Goal: Obtain resource: Download file/media

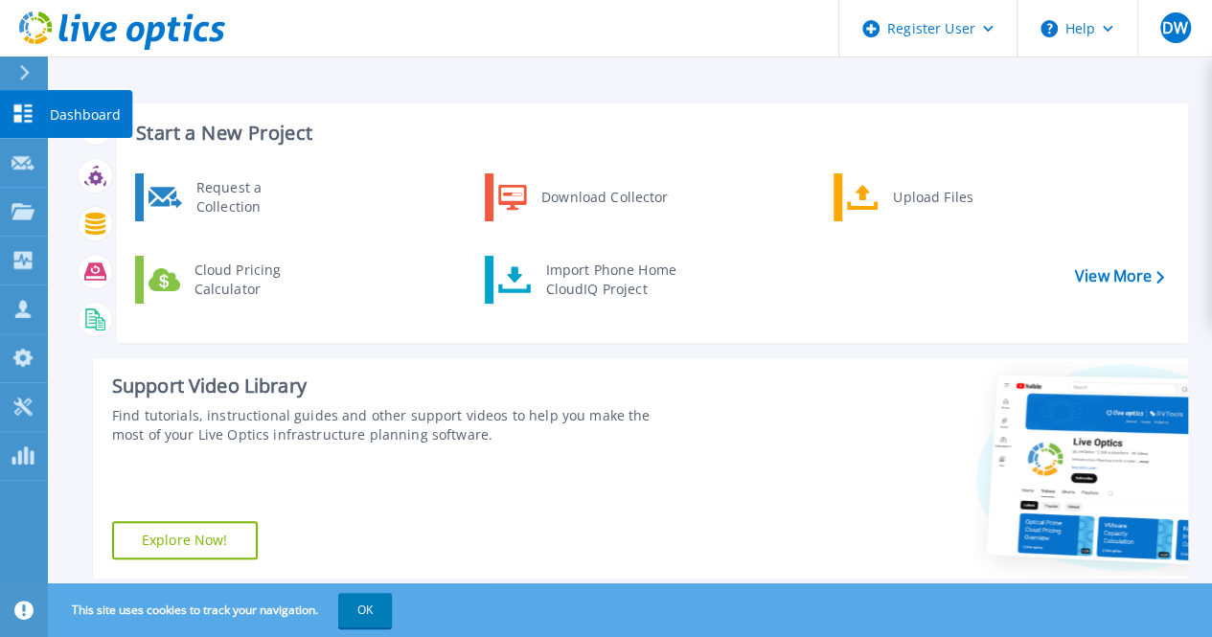
click at [61, 111] on p "Dashboard" at bounding box center [85, 115] width 71 height 50
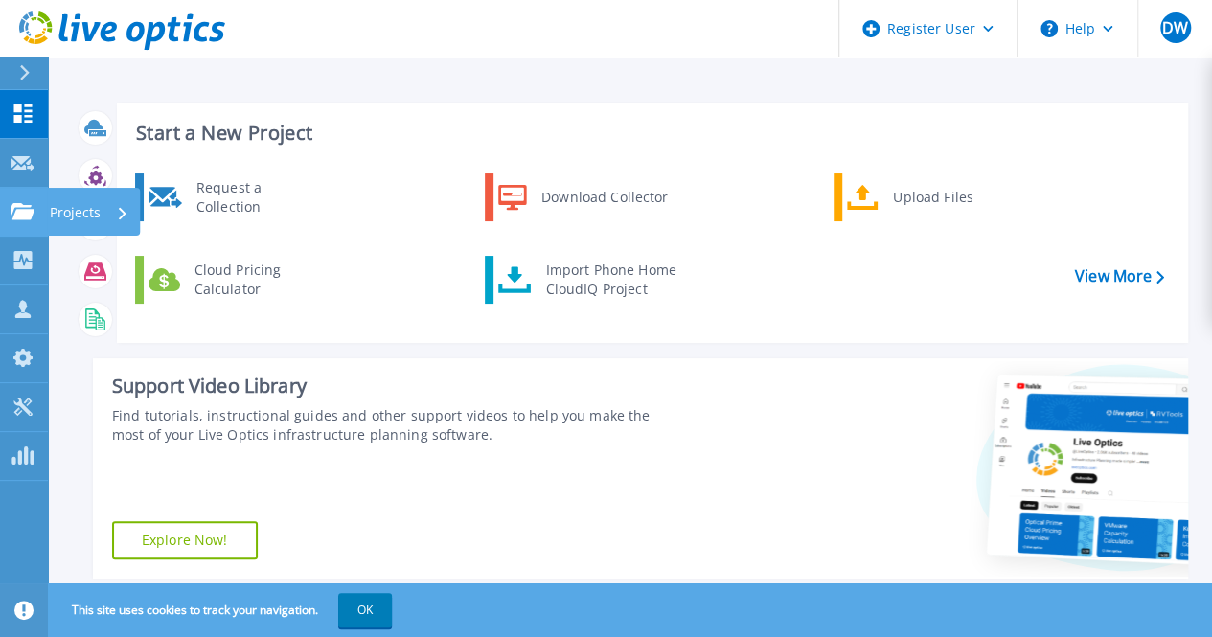
click at [67, 208] on p "Projects" at bounding box center [75, 213] width 51 height 50
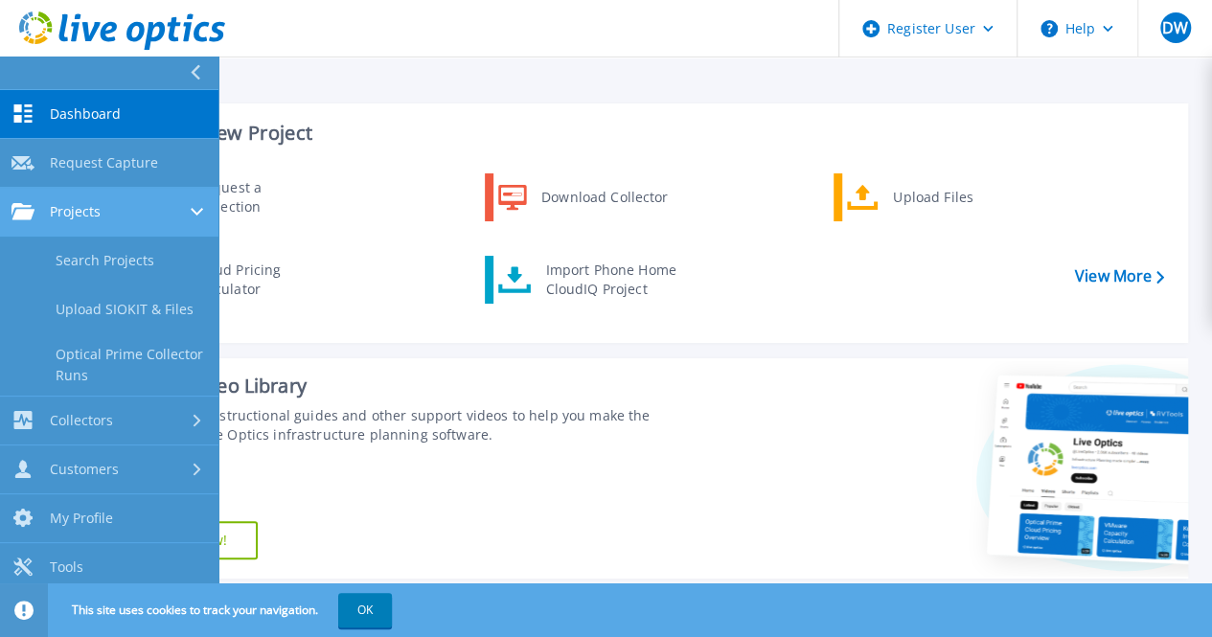
click at [67, 208] on span "Projects" at bounding box center [75, 211] width 51 height 17
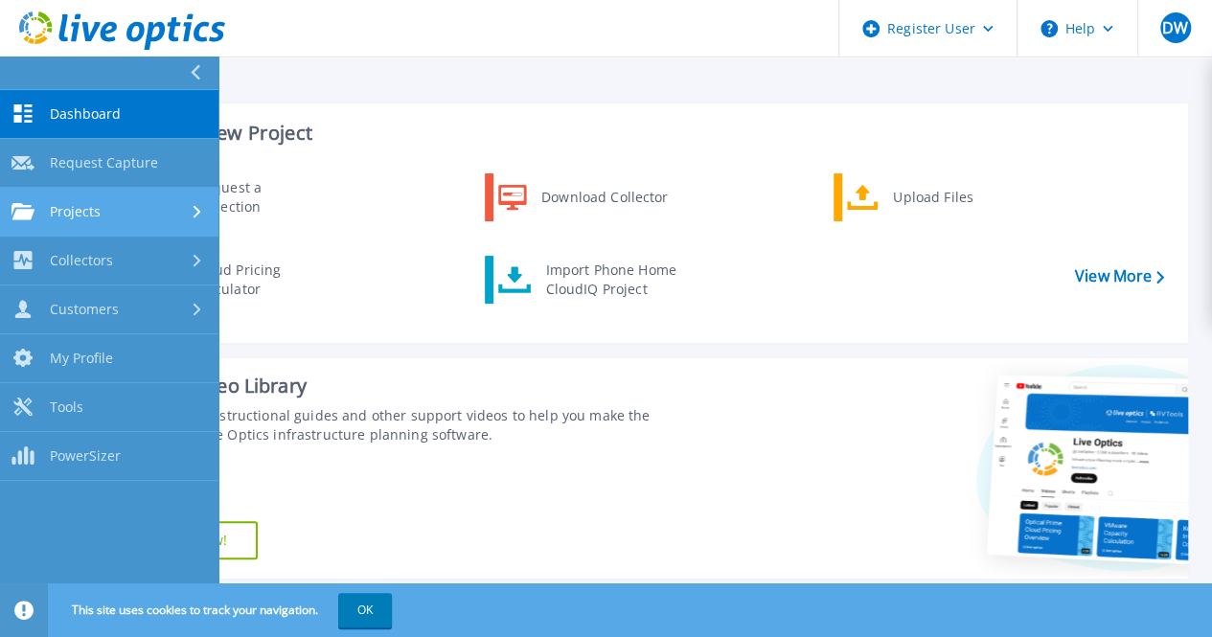
click at [67, 208] on span "Projects" at bounding box center [75, 211] width 51 height 17
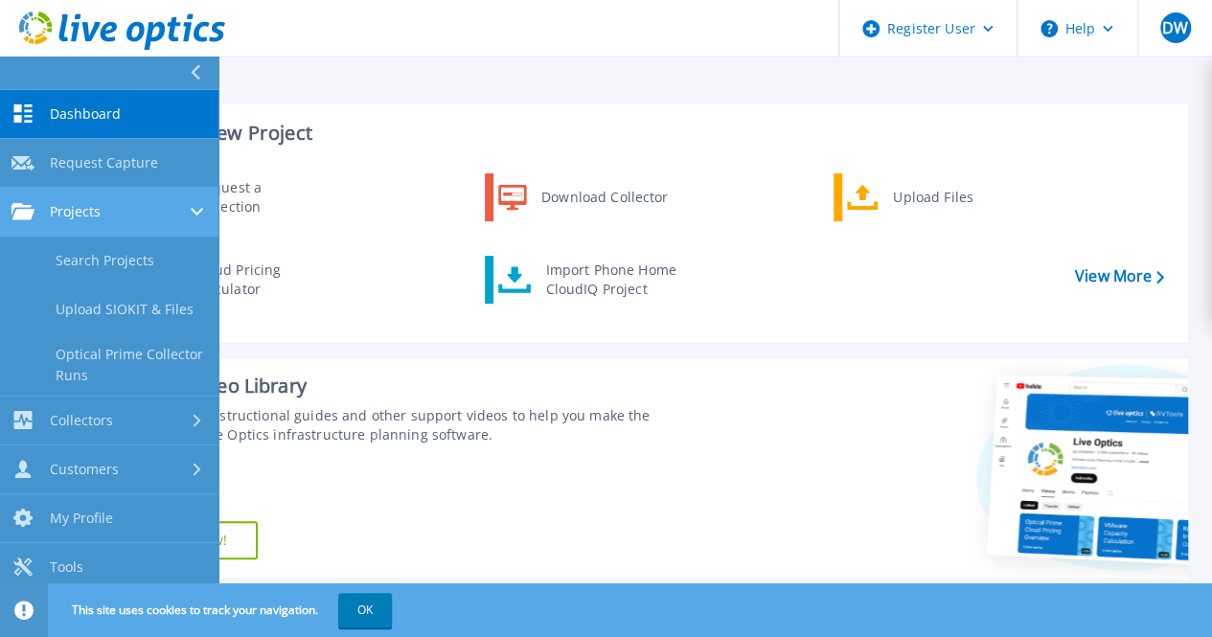
click at [67, 208] on span "Projects" at bounding box center [75, 211] width 51 height 17
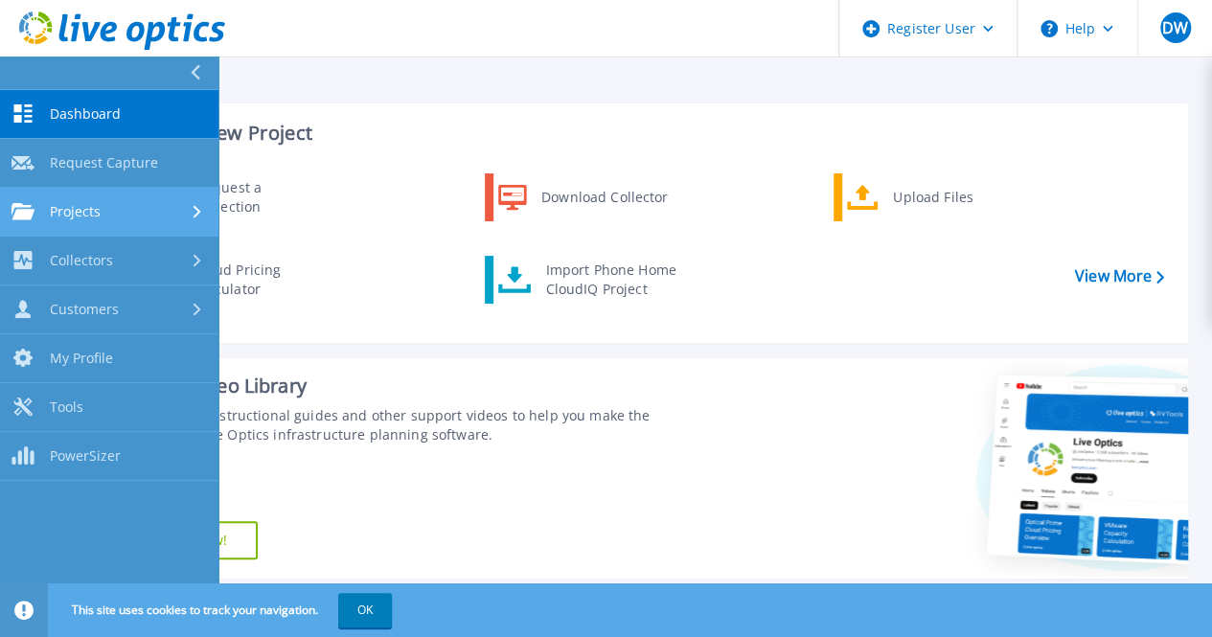
click at [27, 208] on icon at bounding box center [22, 211] width 23 height 16
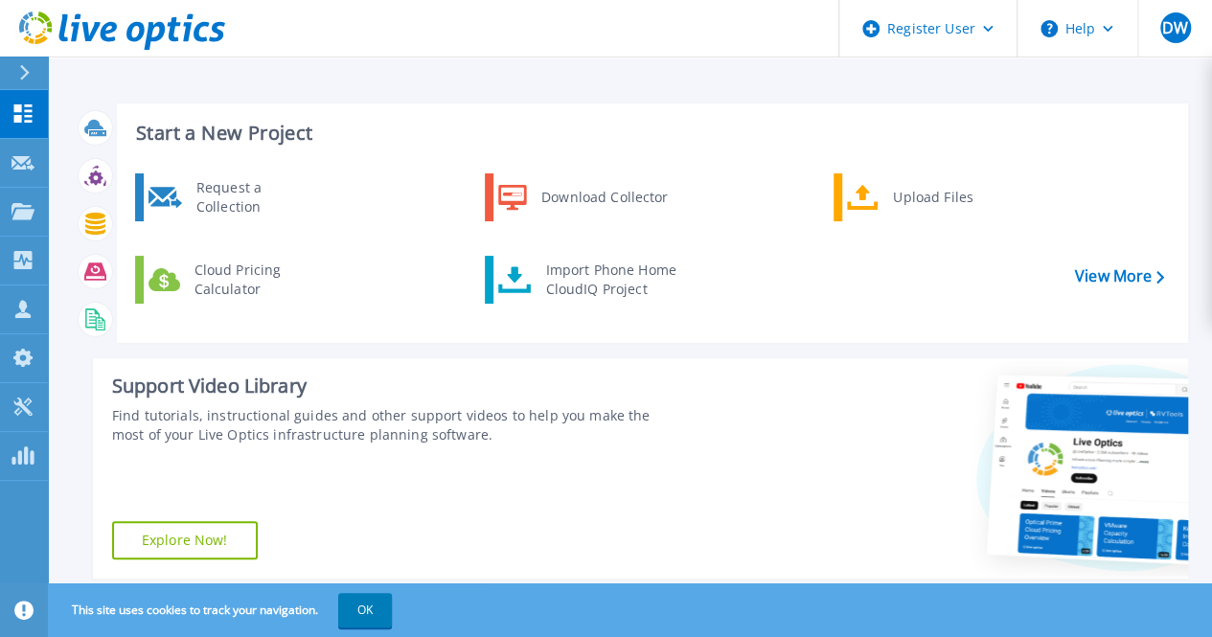
click at [522, 97] on div "Start a New Project Request a Collection Download Collector Upload Files Cloud …" at bounding box center [631, 341] width 1114 height 506
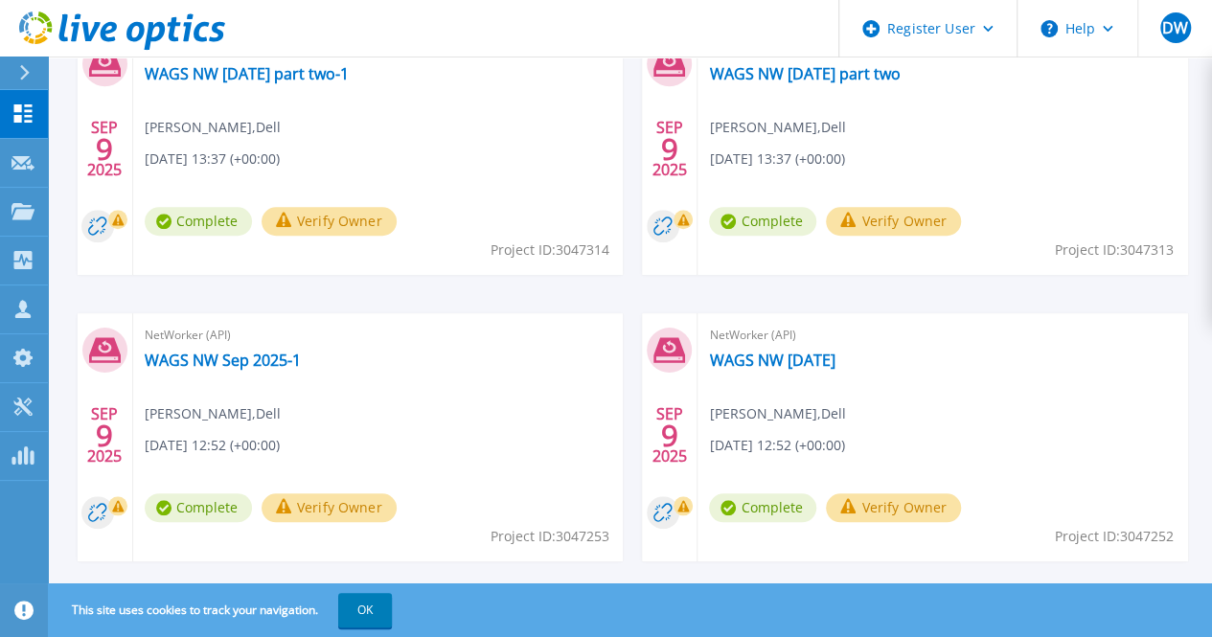
scroll to position [652, 0]
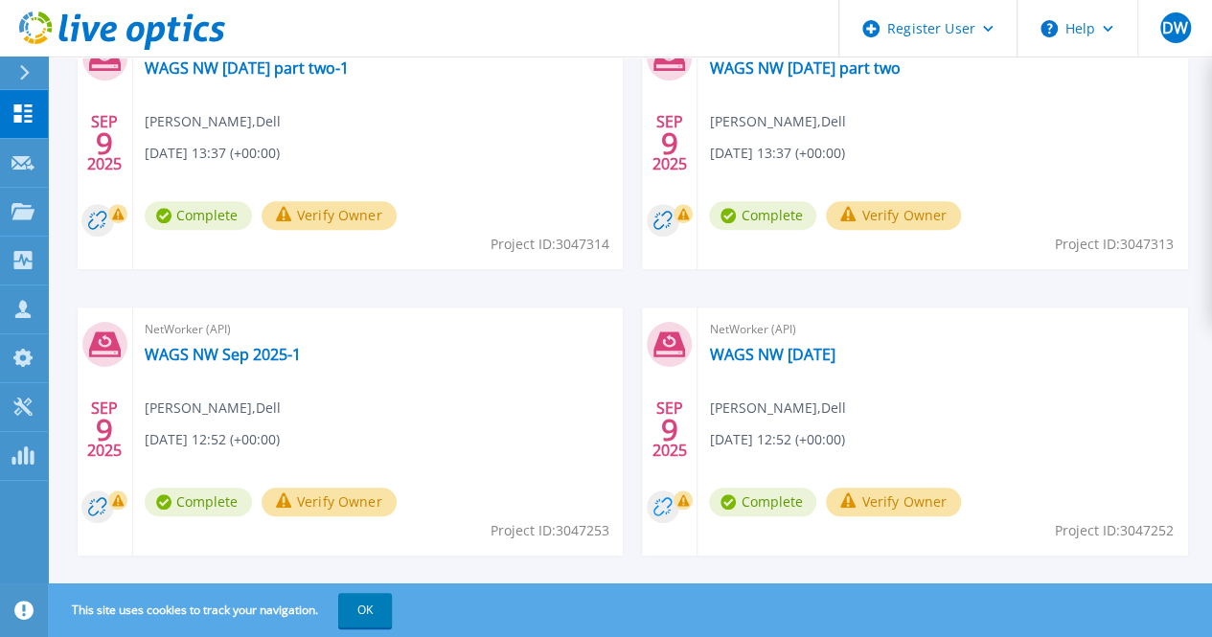
click at [647, 507] on circle at bounding box center [663, 507] width 33 height 33
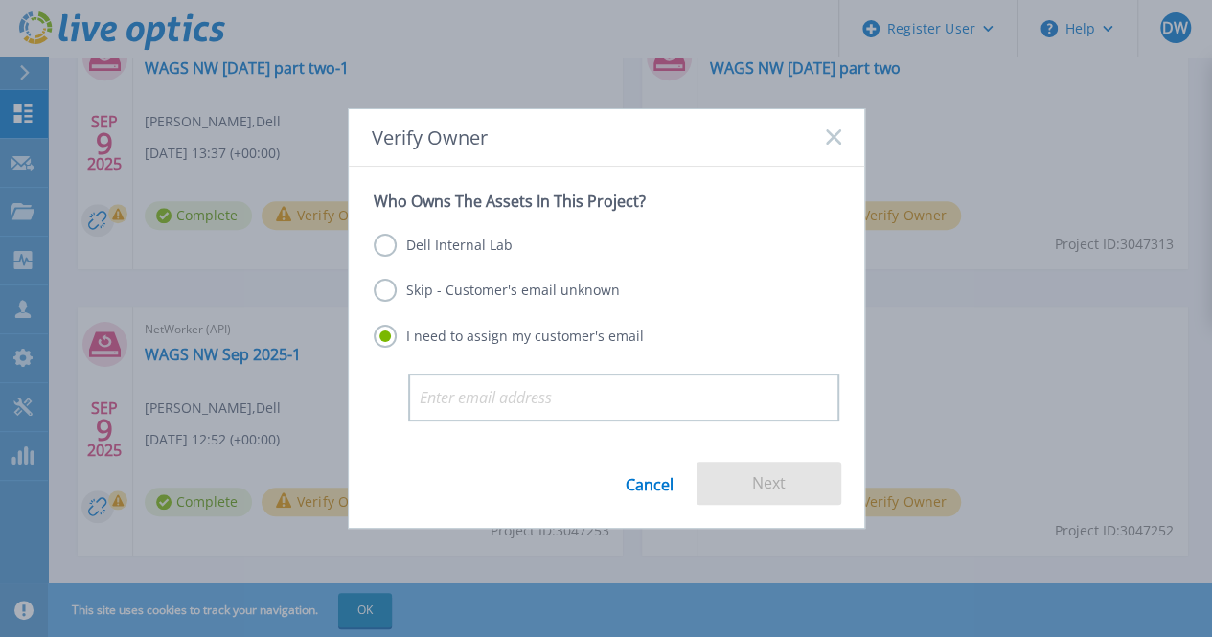
click at [834, 138] on rect at bounding box center [833, 137] width 16 height 16
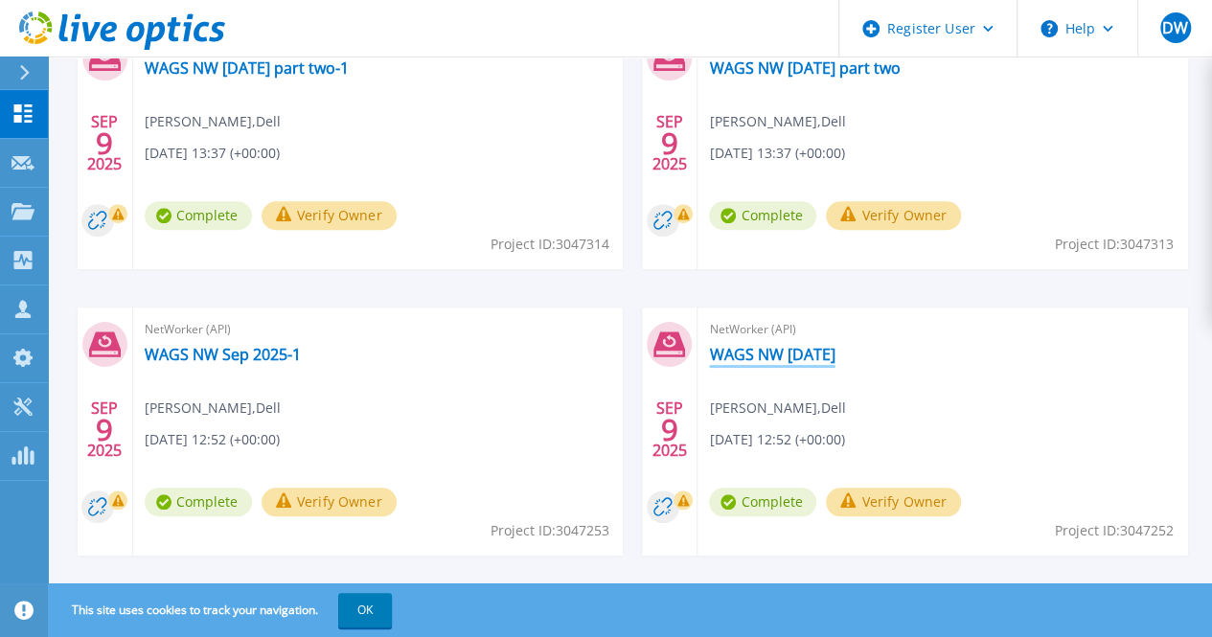
click at [709, 355] on link "WAGS NW Sep 2025" at bounding box center [772, 354] width 126 height 19
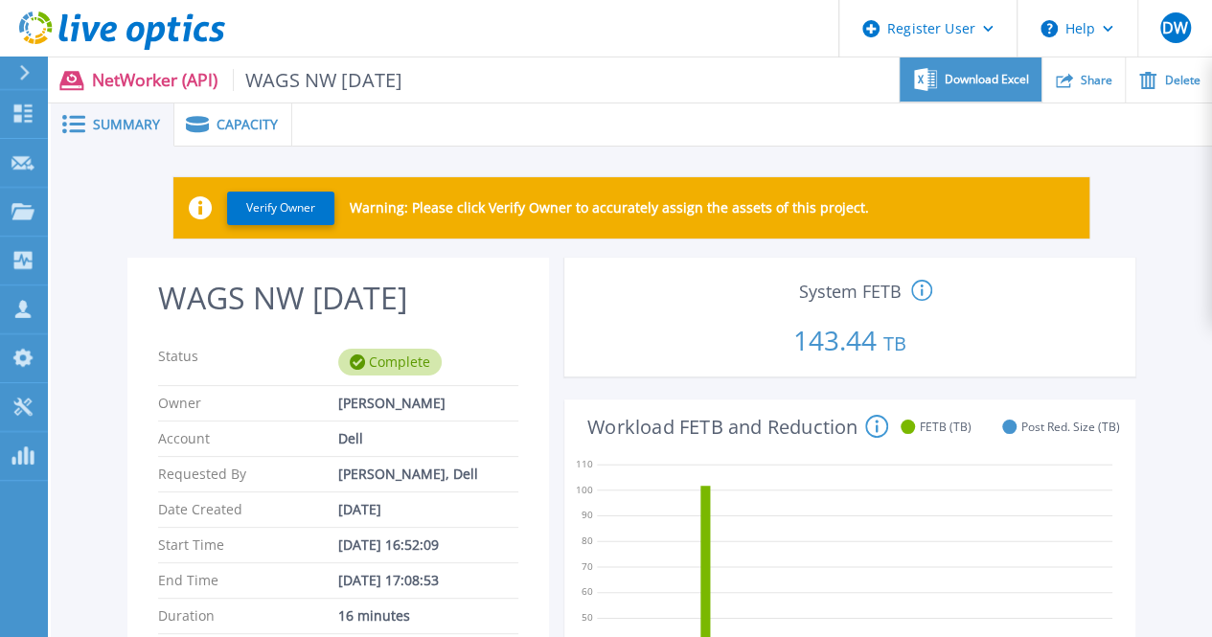
click at [961, 78] on span "Download Excel" at bounding box center [987, 79] width 84 height 11
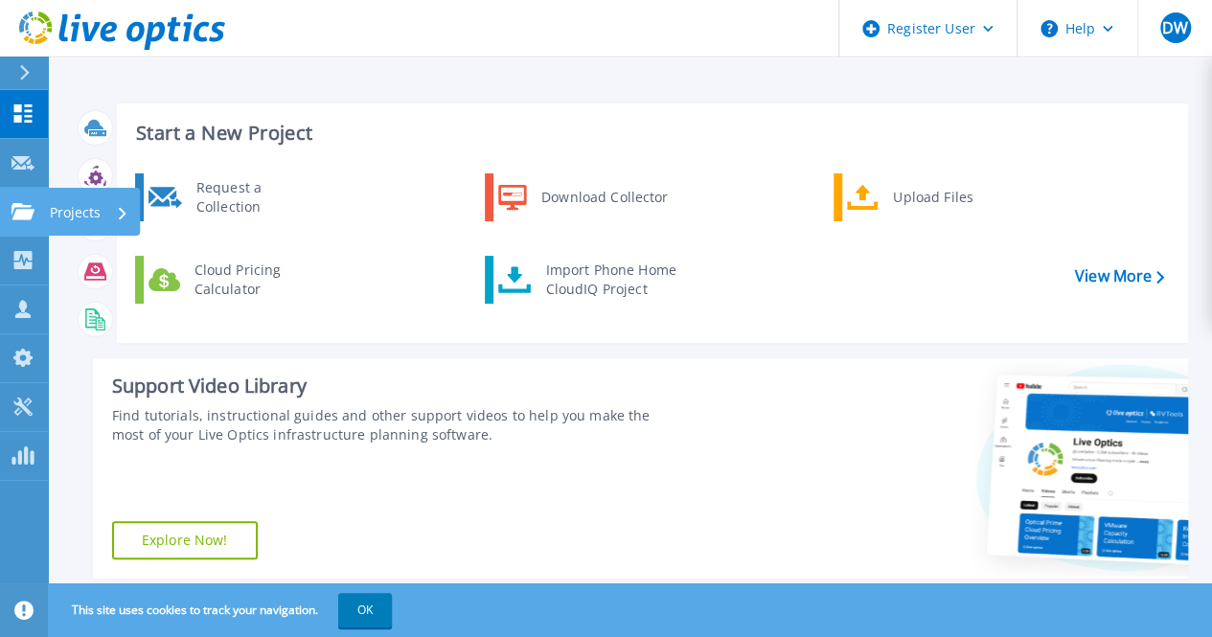
click at [21, 207] on icon at bounding box center [22, 211] width 23 height 16
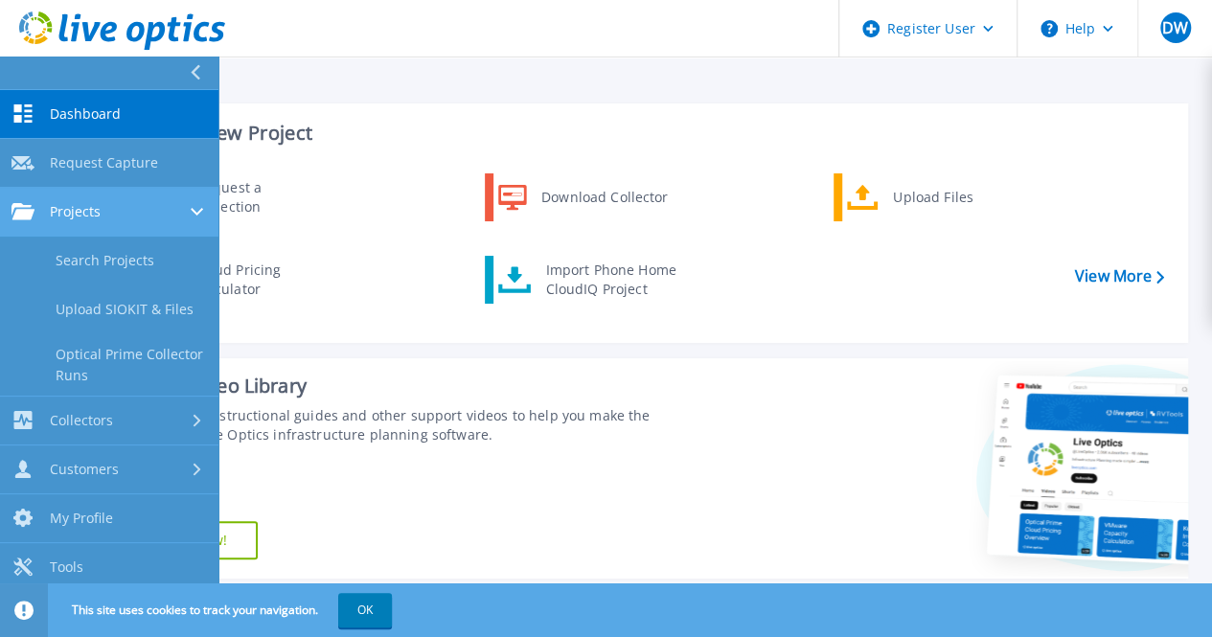
click at [80, 206] on span "Projects" at bounding box center [75, 211] width 51 height 17
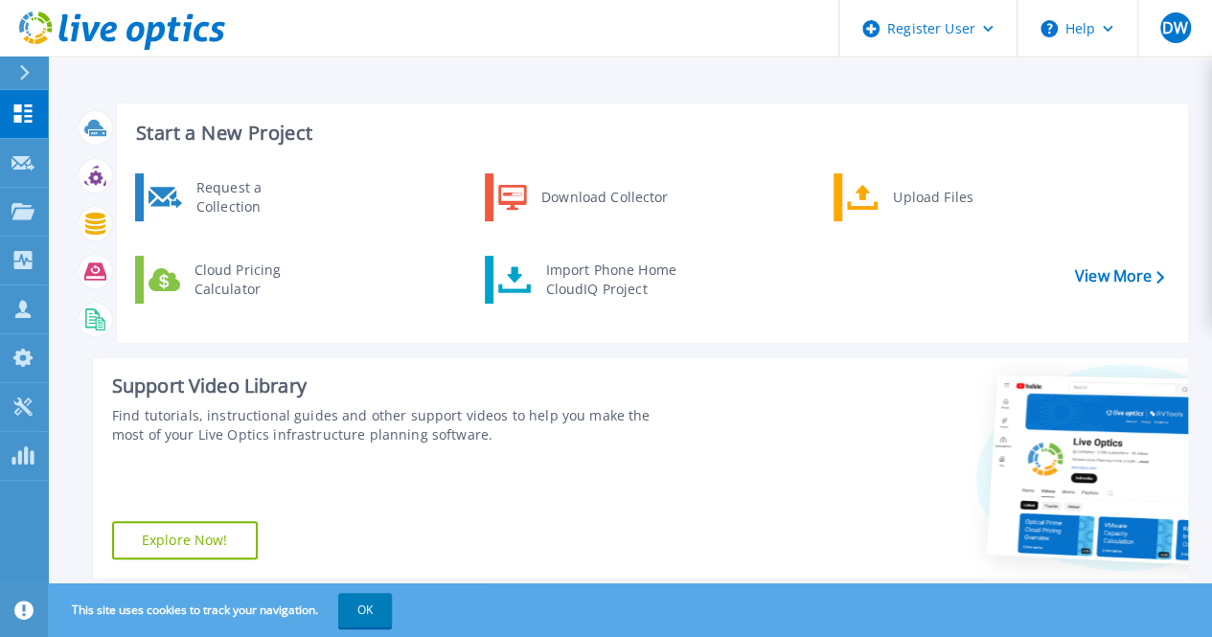
click at [850, 495] on div at bounding box center [943, 468] width 490 height 220
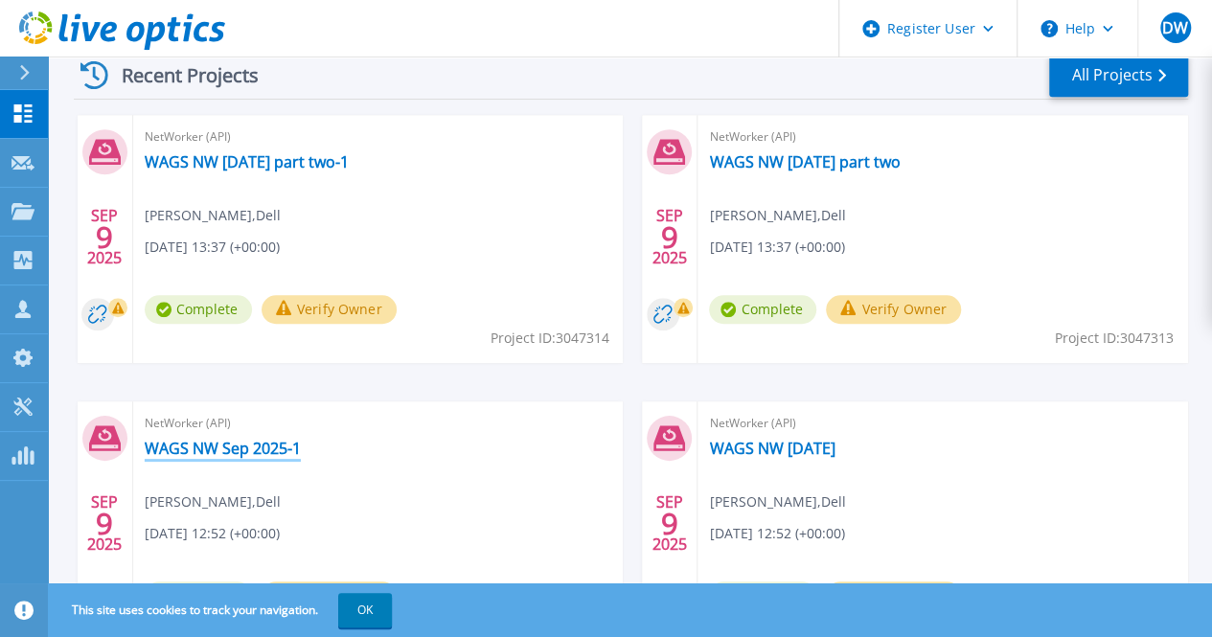
click at [301, 439] on link "WAGS NW Sep 2025-1" at bounding box center [223, 448] width 156 height 19
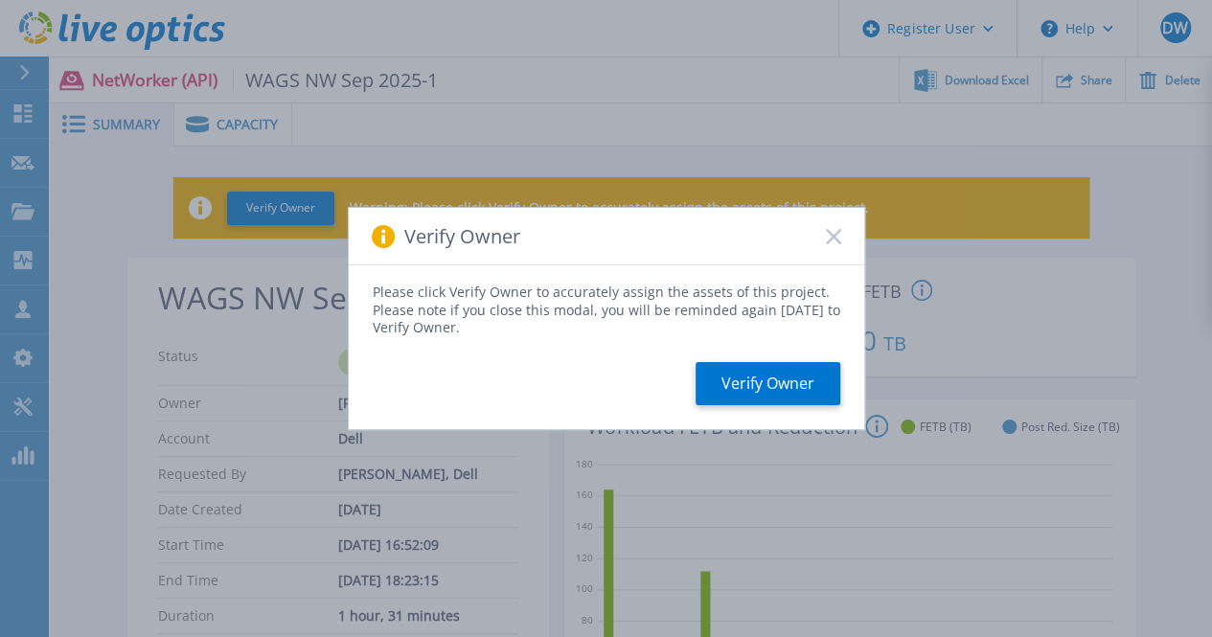
click at [836, 237] on icon at bounding box center [833, 236] width 15 height 15
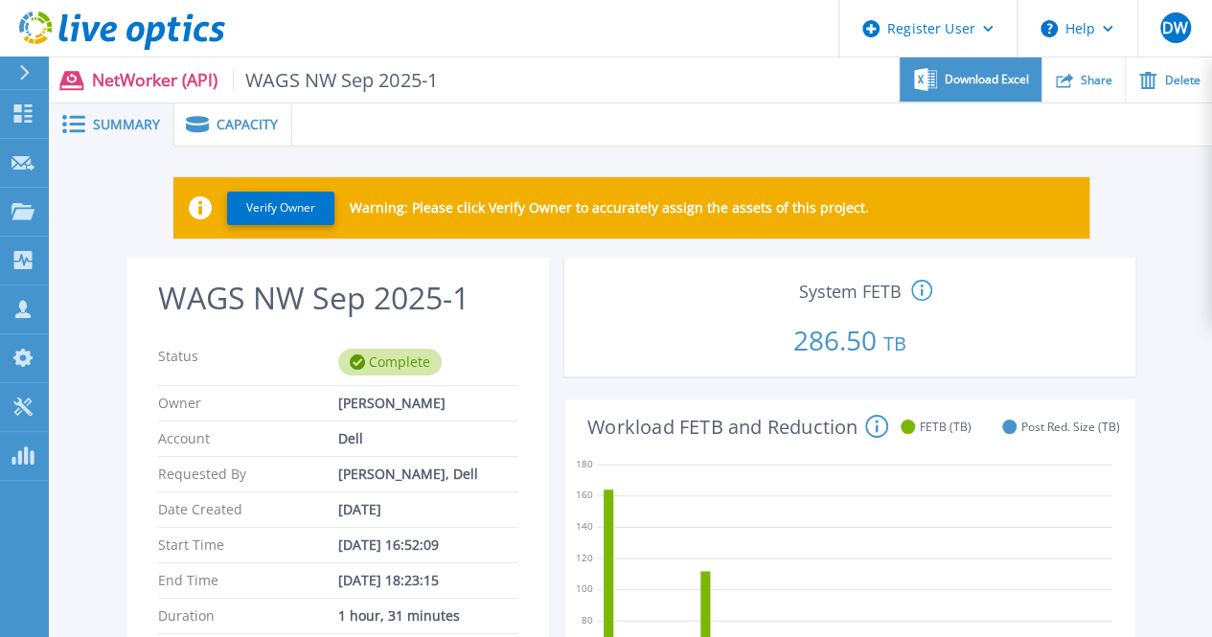
click at [978, 79] on span "Download Excel" at bounding box center [987, 79] width 84 height 11
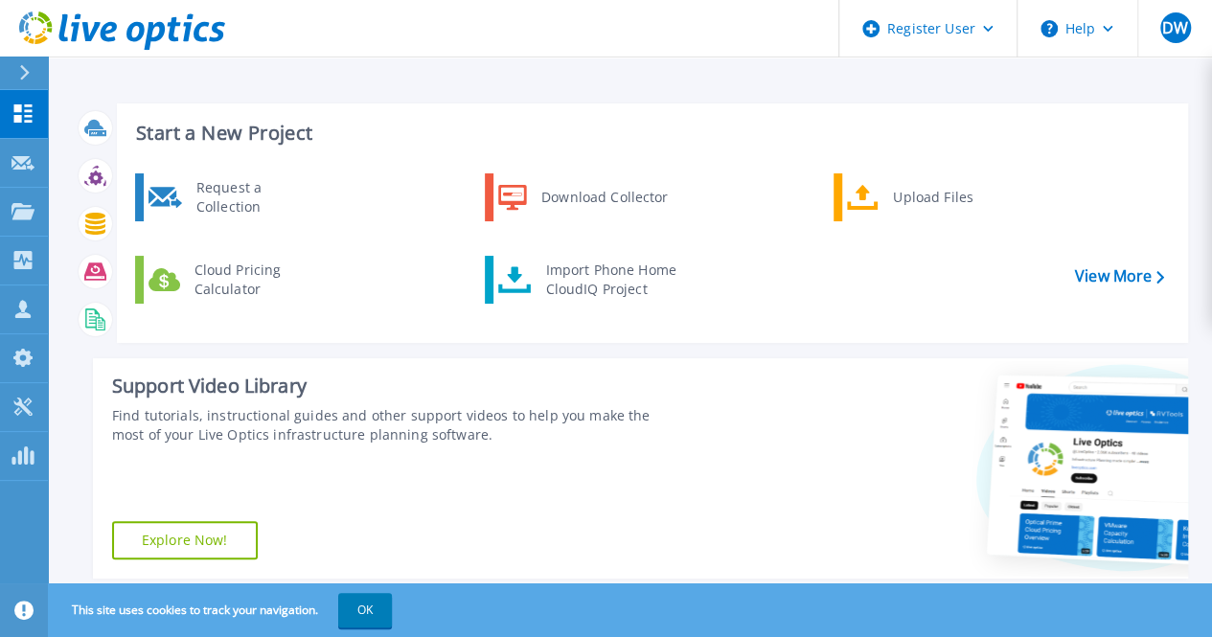
scroll to position [558, 0]
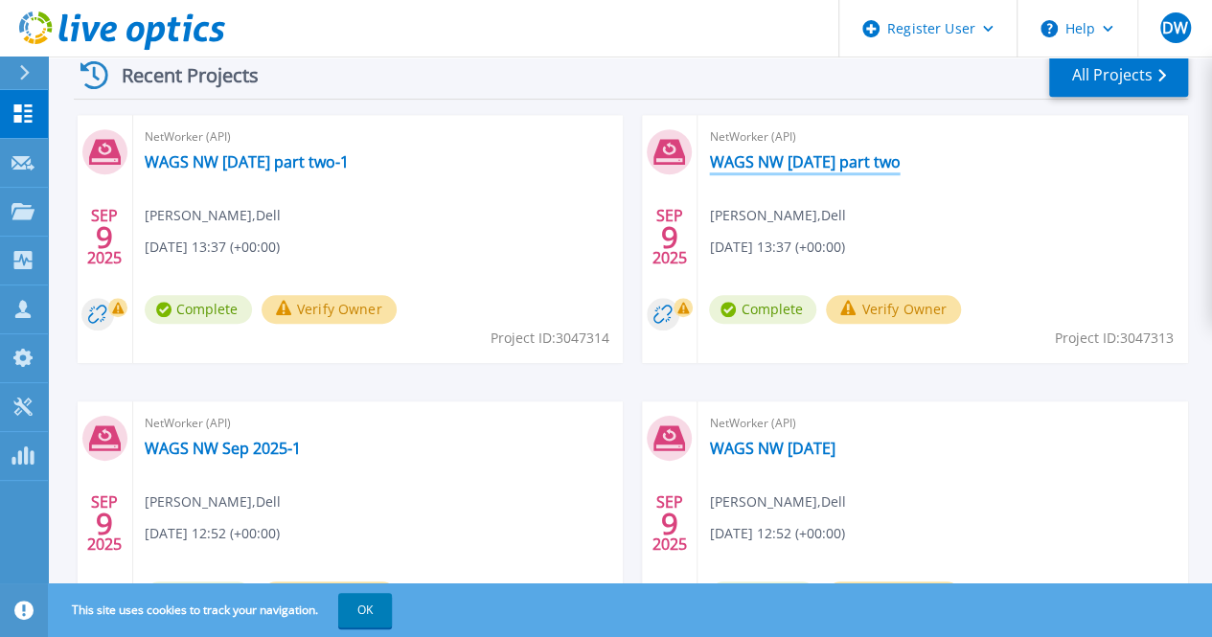
click at [709, 166] on link "WAGS NW [DATE] part two" at bounding box center [804, 161] width 191 height 19
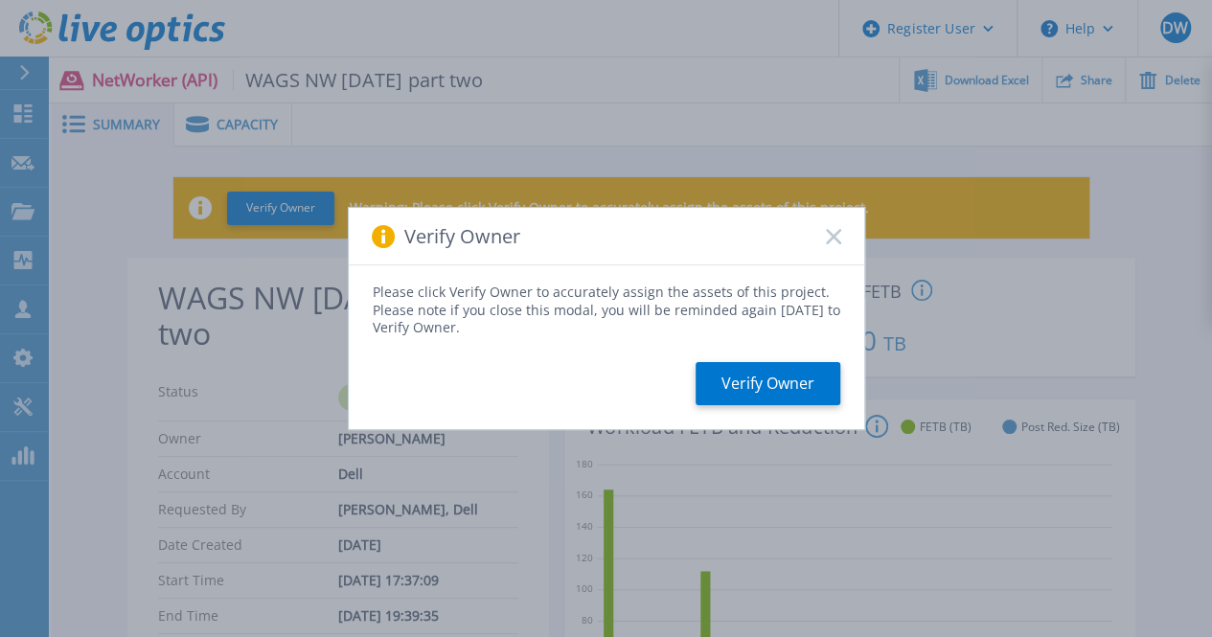
click at [835, 240] on rect at bounding box center [833, 236] width 16 height 16
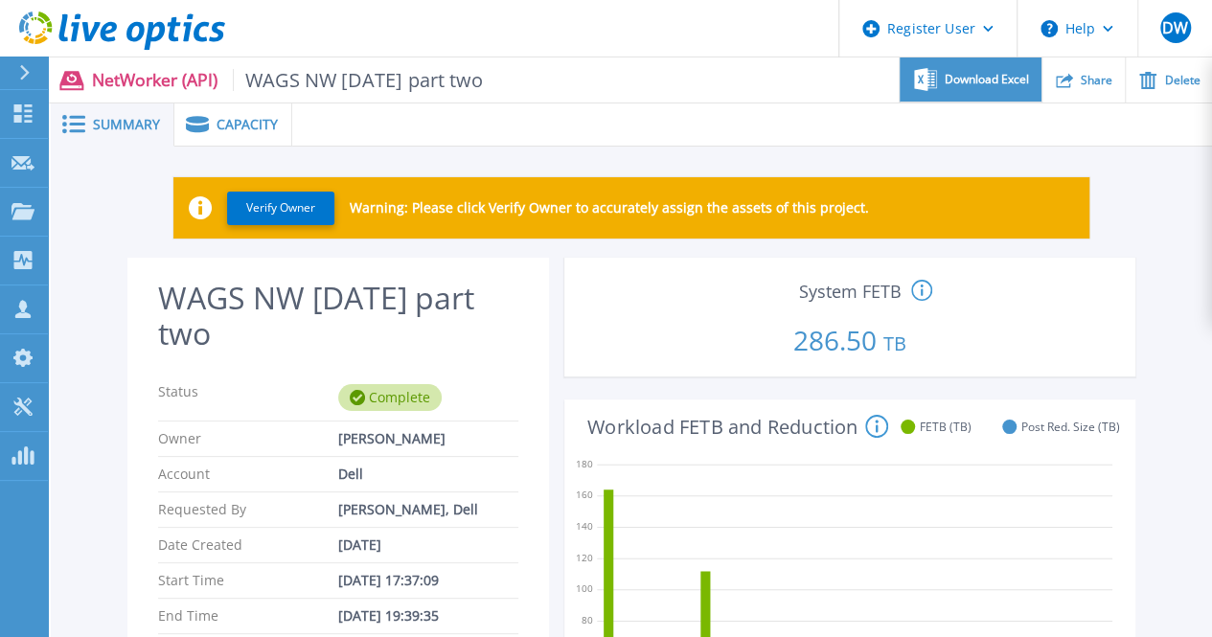
click at [964, 79] on span "Download Excel" at bounding box center [987, 79] width 84 height 11
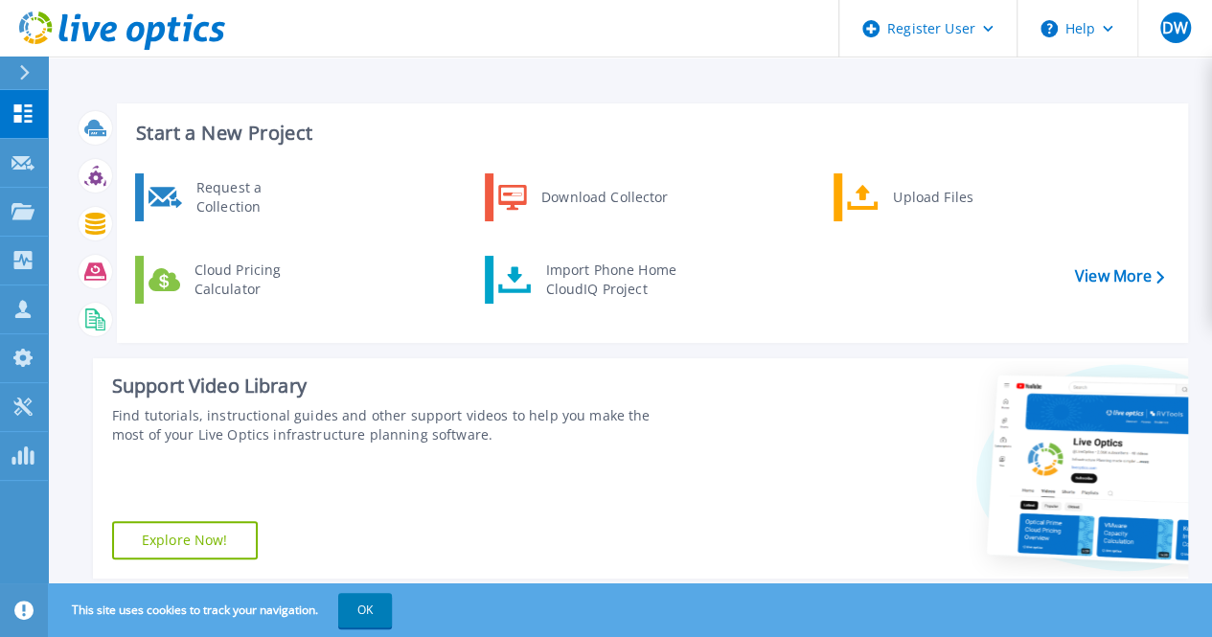
scroll to position [558, 0]
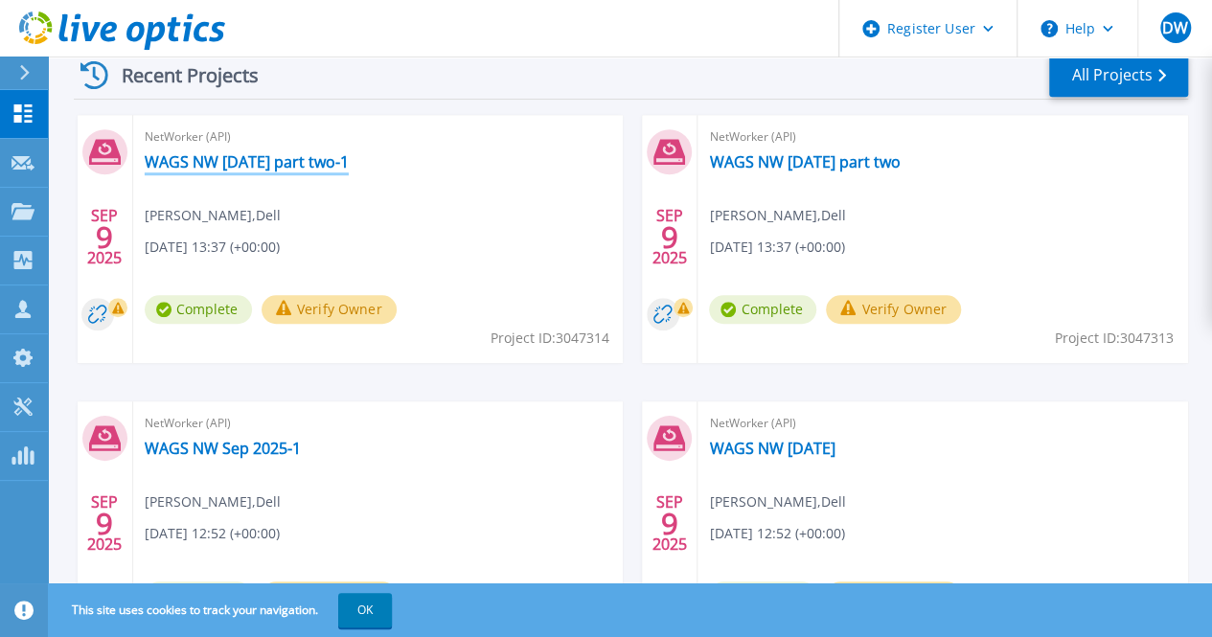
click at [228, 160] on link "WAGS NW [DATE] part two-1" at bounding box center [247, 161] width 204 height 19
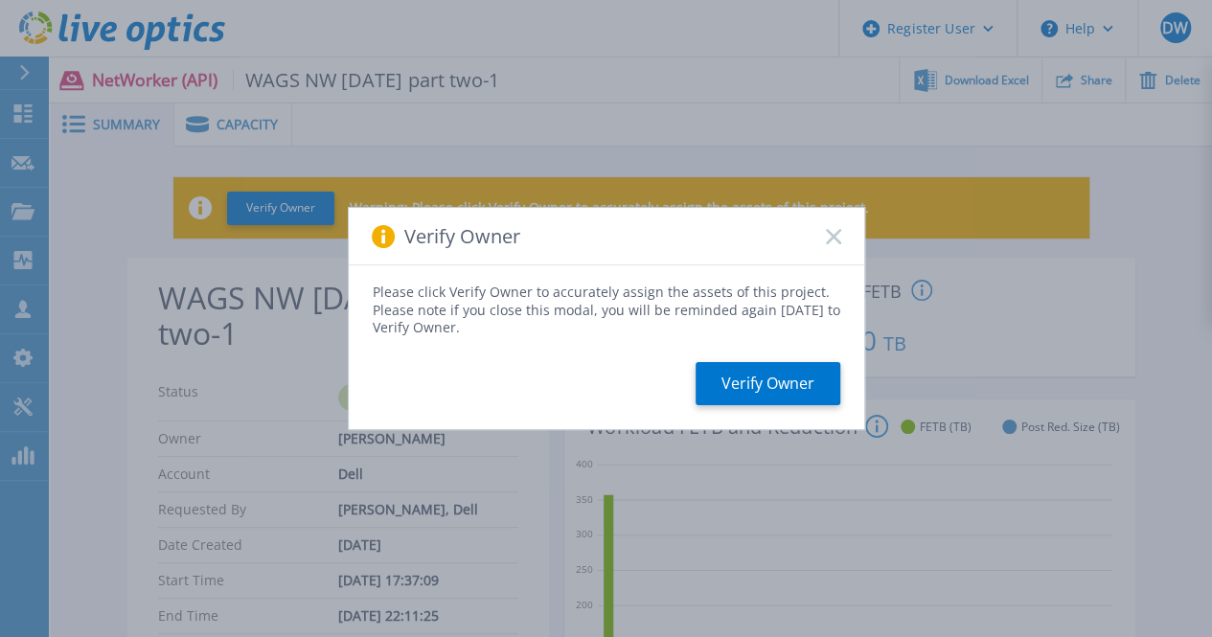
click at [834, 237] on rect at bounding box center [833, 236] width 16 height 16
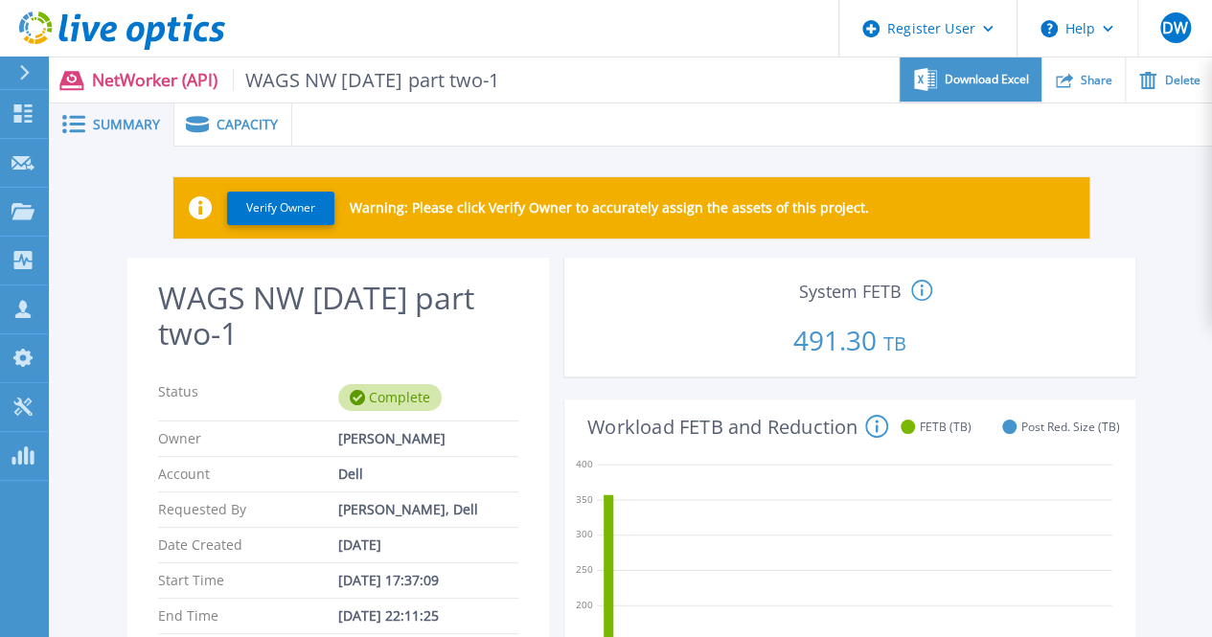
click at [953, 75] on span "Download Excel" at bounding box center [987, 79] width 84 height 11
click at [759, 108] on div at bounding box center [752, 124] width 920 height 43
